Goal: Task Accomplishment & Management: Use online tool/utility

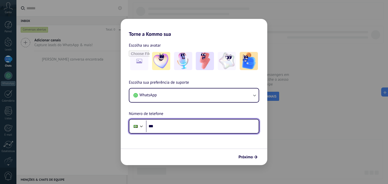
click at [168, 128] on input "***" at bounding box center [202, 127] width 113 height 12
paste input "**********"
click at [164, 127] on input "**********" at bounding box center [202, 127] width 113 height 12
type input "**********"
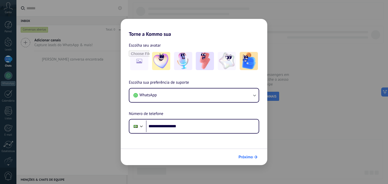
click at [246, 157] on span "Próximo" at bounding box center [246, 158] width 14 height 4
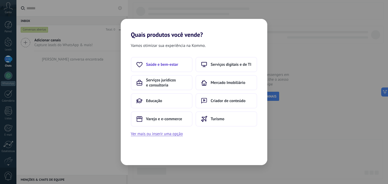
click at [169, 68] on button "Saúde e bem-estar" at bounding box center [162, 64] width 62 height 15
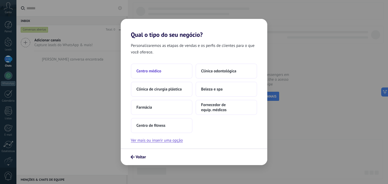
click at [170, 71] on button "Centro médico" at bounding box center [162, 71] width 62 height 15
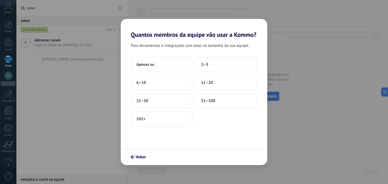
click at [322, 94] on div "Quantos membros da equipe vão usar a Kommo? Para ferramentas e integrações com …" at bounding box center [194, 92] width 388 height 184
click at [156, 66] on button "Apenas eu" at bounding box center [162, 64] width 62 height 15
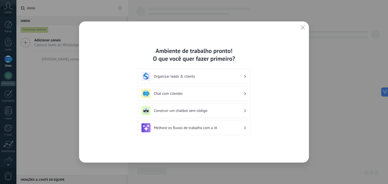
drag, startPoint x: 193, startPoint y: 52, endPoint x: 199, endPoint y: 52, distance: 6.3
click at [198, 52] on div "Ambiente de trabalho pronto! O que você quer fazer primeiro?" at bounding box center [194, 55] width 113 height 16
click at [221, 52] on div "Ambiente de trabalho pronto! O que você quer fazer primeiro?" at bounding box center [194, 55] width 113 height 16
click at [237, 51] on div "Ambiente de trabalho pronto! O que você quer fazer primeiro?" at bounding box center [194, 55] width 113 height 16
click at [195, 93] on h3 "Chat com clientes" at bounding box center [199, 93] width 90 height 5
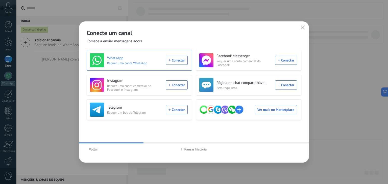
click at [180, 62] on div "WhatsApp Requer uma conta WhatsApp Conectar" at bounding box center [139, 60] width 98 height 14
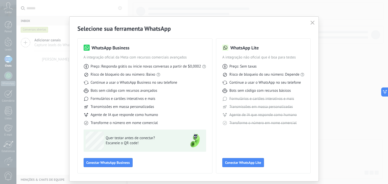
click at [150, 31] on h2 "Selecione sua ferramenta WhatsApp" at bounding box center [194, 29] width 233 height 8
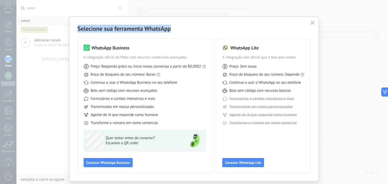
drag, startPoint x: 171, startPoint y: 28, endPoint x: 77, endPoint y: 27, distance: 94.0
click at [78, 27] on h2 "Selecione sua ferramenta WhatsApp" at bounding box center [194, 29] width 233 height 8
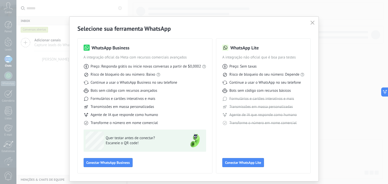
click at [85, 27] on h2 "Selecione sua ferramenta WhatsApp" at bounding box center [194, 29] width 233 height 8
click at [176, 33] on div "WhatsApp Business A integração oficial da Meta com recursos comerciais avançado…" at bounding box center [194, 103] width 233 height 141
click at [269, 25] on h2 "Selecione sua ferramenta WhatsApp" at bounding box center [194, 29] width 233 height 8
click at [119, 164] on span "Conectar WhatsApp Business" at bounding box center [107, 163] width 43 height 4
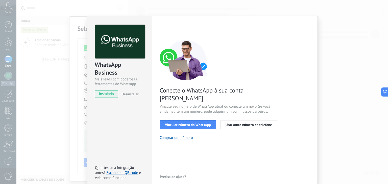
scroll to position [7, 0]
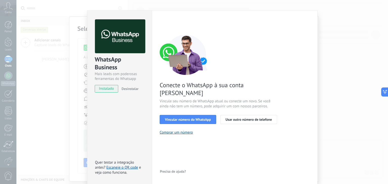
click at [123, 70] on div "WhatsApp Business" at bounding box center [120, 64] width 50 height 16
click at [122, 168] on link "Escaneie o QR code" at bounding box center [122, 168] width 32 height 5
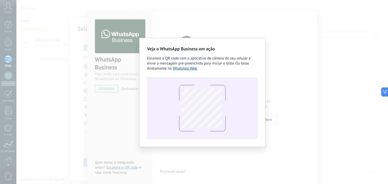
click at [182, 14] on div "Veja o WhatsApp Business em ação Escaneie o QR code com o aplicativo de câmera …" at bounding box center [202, 92] width 372 height 184
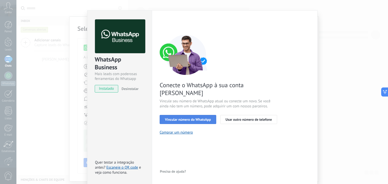
click at [195, 118] on span "Vincular número do WhatsApp" at bounding box center [188, 120] width 46 height 4
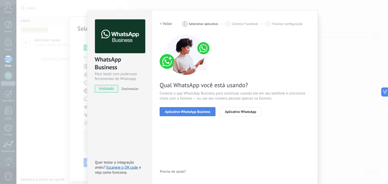
click at [192, 111] on span "Aplicativo WhatsApp Business" at bounding box center [187, 112] width 45 height 4
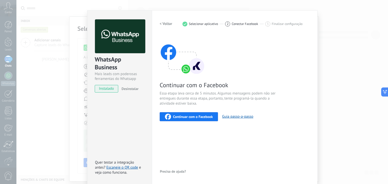
click at [192, 94] on span "Essa etapa leva cerca de 5 minutos. Algumas mensagens podem não ser entregues d…" at bounding box center [220, 98] width 120 height 15
click at [214, 101] on span "Essa etapa leva cerca de 5 minutos. Algumas mensagens podem não ser entregues d…" at bounding box center [220, 98] width 120 height 15
click at [162, 24] on h2 "< Voltar" at bounding box center [166, 23] width 13 height 5
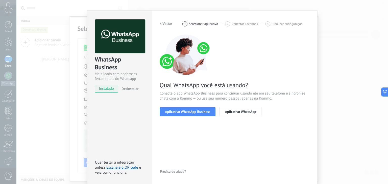
click at [162, 24] on h2 "< Voltar" at bounding box center [166, 23] width 13 height 5
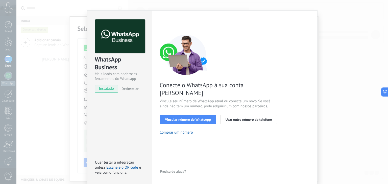
click at [332, 35] on div "WhatsApp Business Mais leads com poderosas ferramentas do Whatsapp instalado De…" at bounding box center [202, 92] width 372 height 184
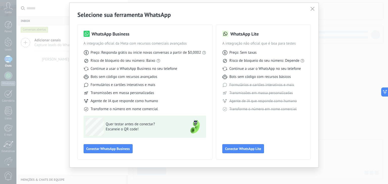
scroll to position [0, 0]
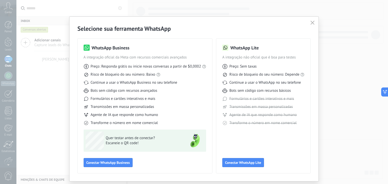
drag, startPoint x: 200, startPoint y: 26, endPoint x: 288, endPoint y: 27, distance: 88.2
click at [201, 26] on h2 "Selecione sua ferramenta WhatsApp" at bounding box center [194, 29] width 233 height 8
click at [312, 23] on use "button" at bounding box center [313, 23] width 4 height 4
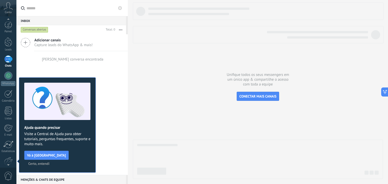
click at [124, 95] on div "Adicionar canais Capture leads do WhatsApp & mais! Nenhuma conversa encontrada" at bounding box center [71, 104] width 111 height 141
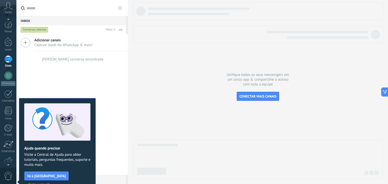
click at [8, 60] on div at bounding box center [8, 59] width 8 height 7
click at [101, 13] on input "text" at bounding box center [75, 8] width 97 height 16
